Goal: Information Seeking & Learning: Learn about a topic

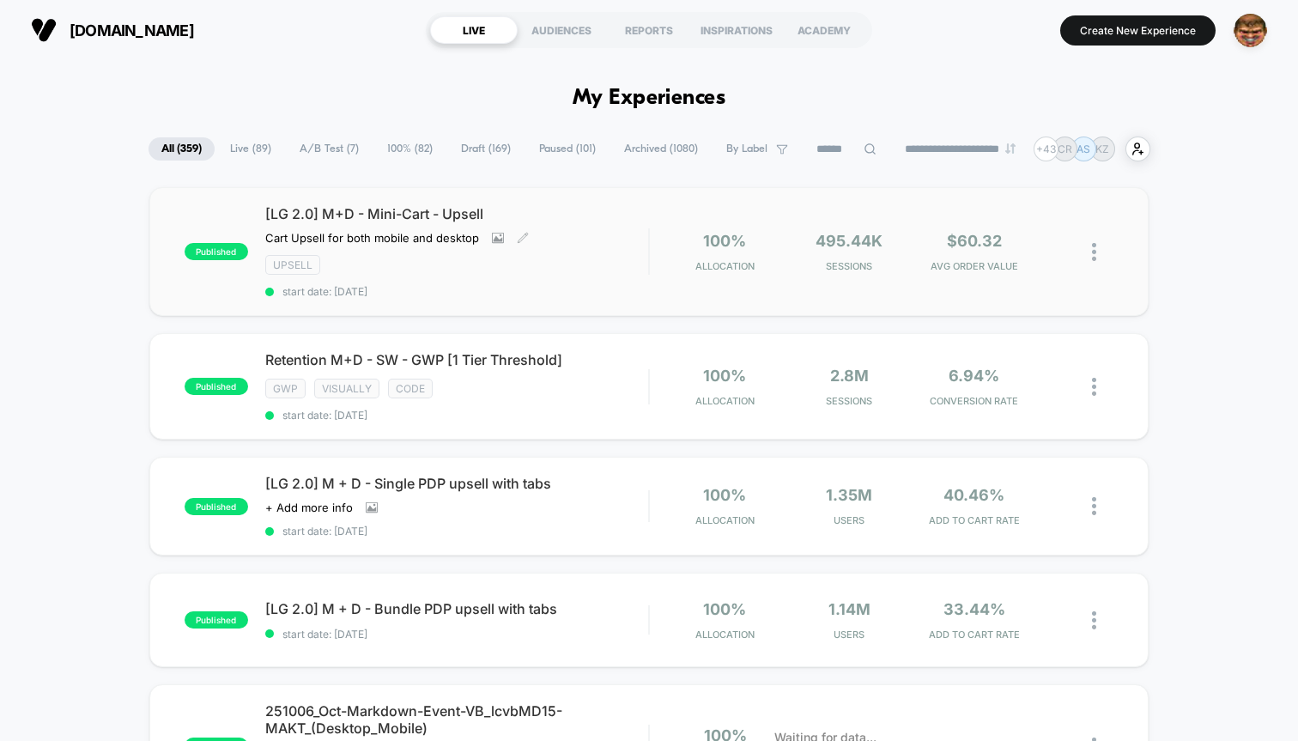
click at [581, 214] on span "[LG 2.0] M+D - Mini-Cart - Upsell" at bounding box center [456, 213] width 383 height 17
